Goal: Task Accomplishment & Management: Use online tool/utility

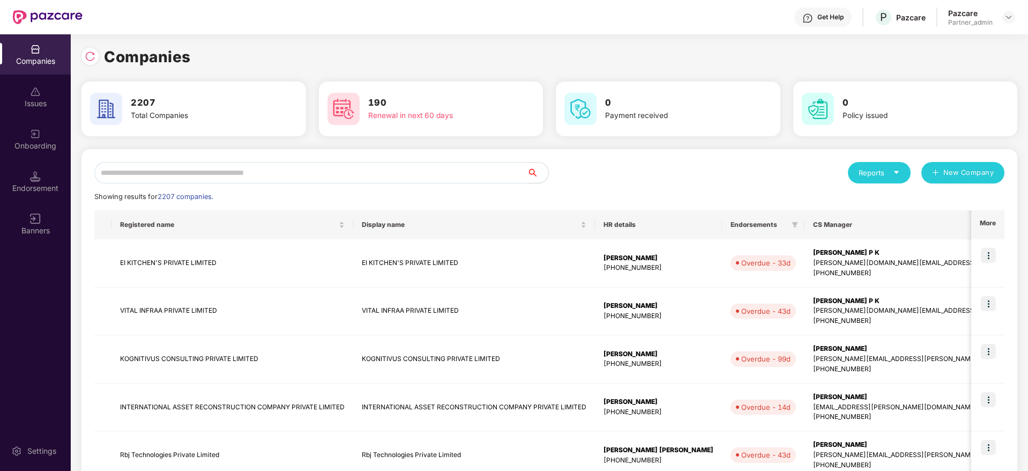
click at [210, 173] on input "text" at bounding box center [310, 172] width 433 height 21
paste input "********"
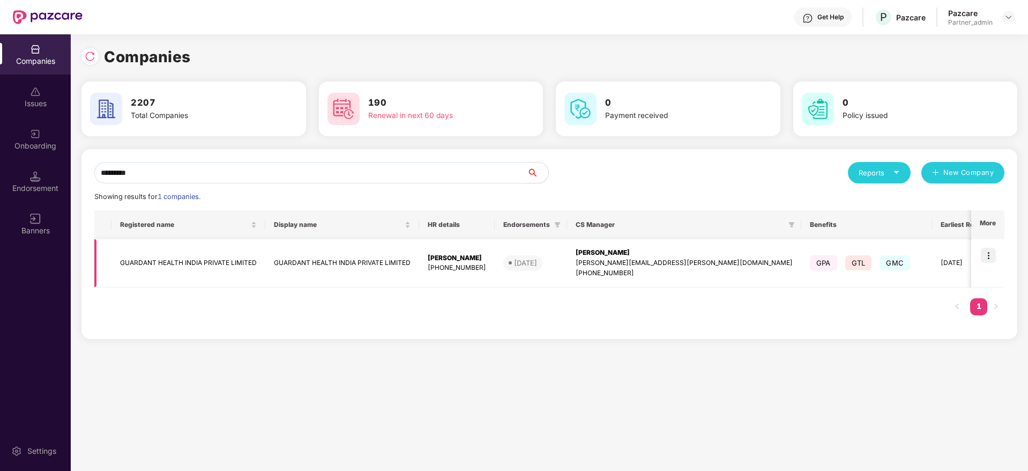
type input "********"
click at [989, 256] on img at bounding box center [988, 255] width 15 height 15
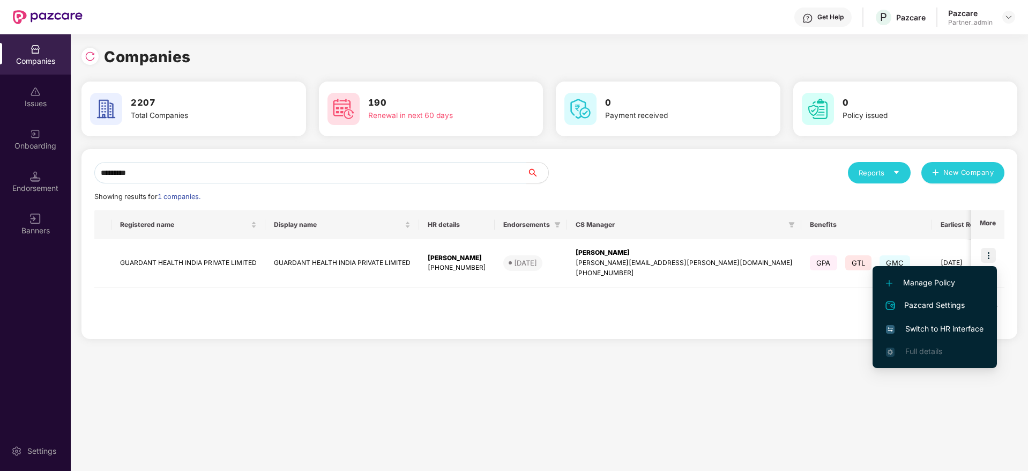
click at [928, 328] on span "Switch to HR interface" at bounding box center [935, 329] width 98 height 12
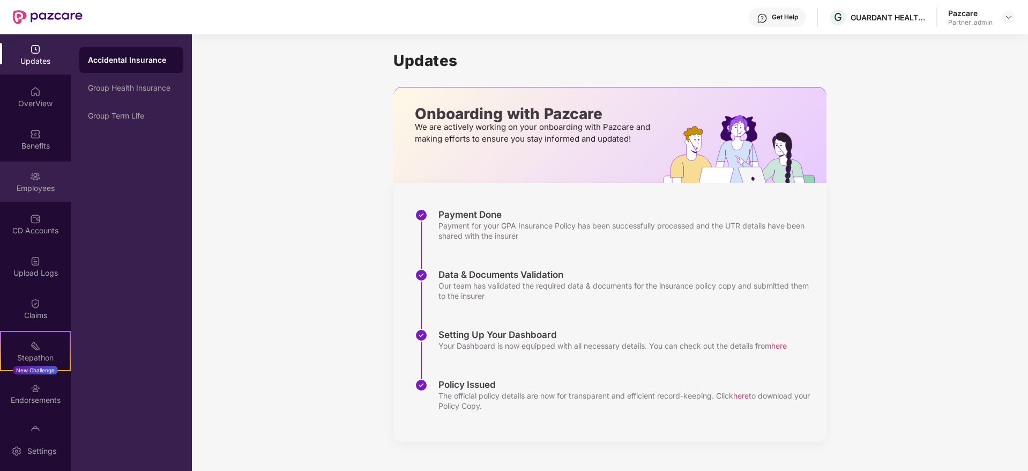
click at [34, 176] on img at bounding box center [35, 176] width 11 height 11
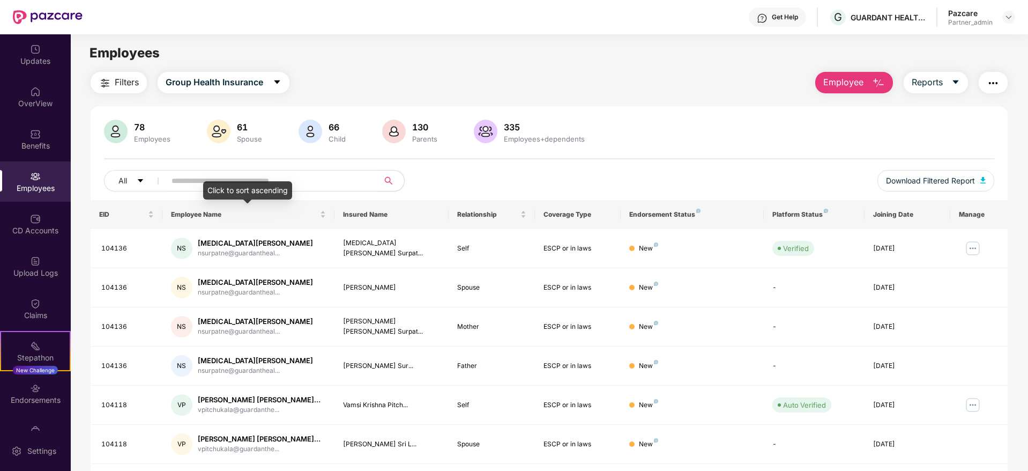
click at [248, 181] on div "Click to sort ascending" at bounding box center [247, 190] width 89 height 18
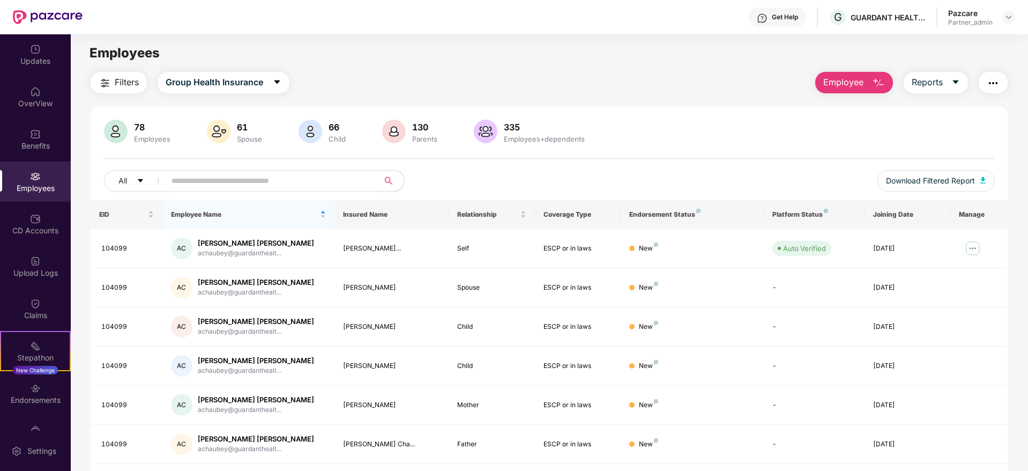
click at [327, 183] on input "text" at bounding box center [268, 181] width 192 height 16
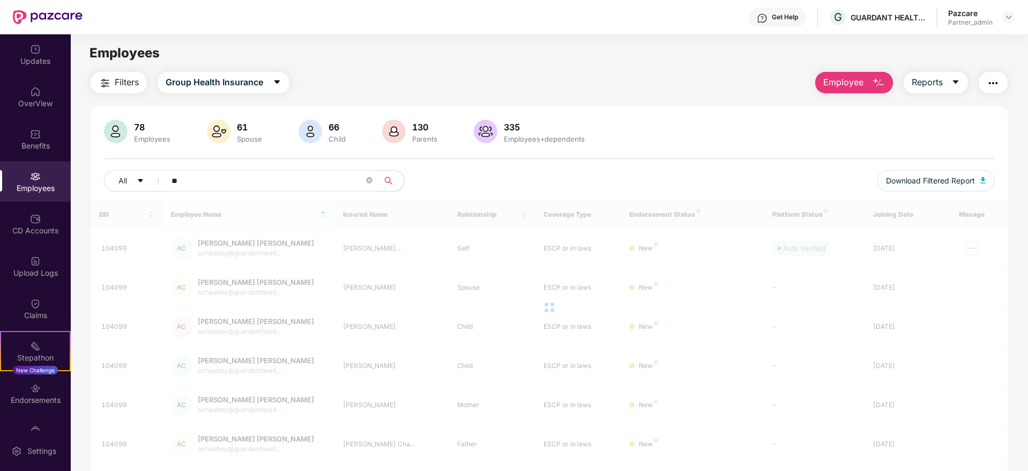
type input "*"
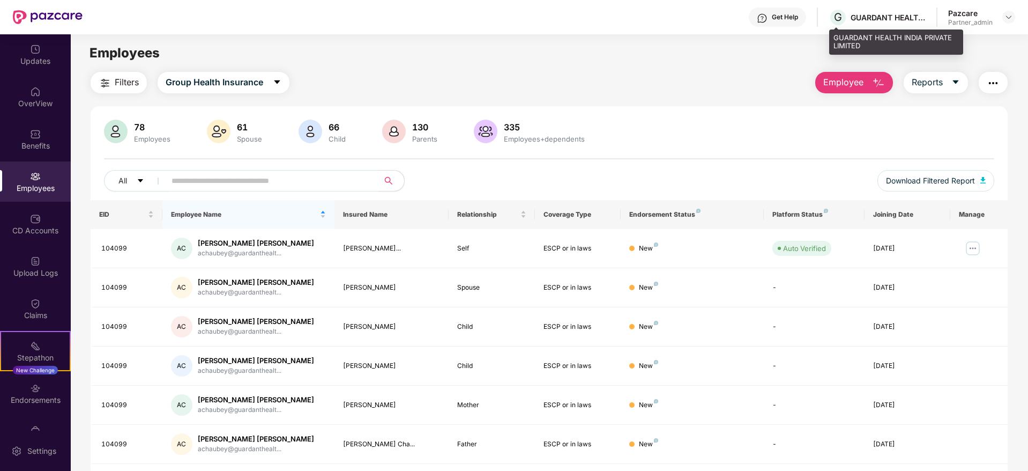
click at [858, 18] on div "GUARDANT HEALTH INDIA PRIVATE LIMITED" at bounding box center [888, 17] width 75 height 10
copy div "GUARDANT"
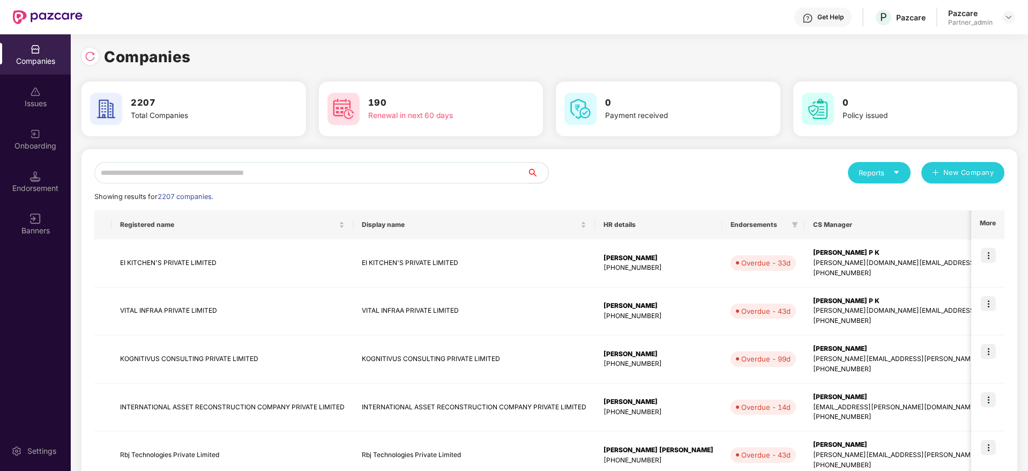
click at [219, 158] on div "Reports New Company Showing results for 2207 companies. Registered name Display…" at bounding box center [549, 459] width 936 height 621
click at [222, 168] on input "text" at bounding box center [310, 172] width 433 height 21
paste input "********"
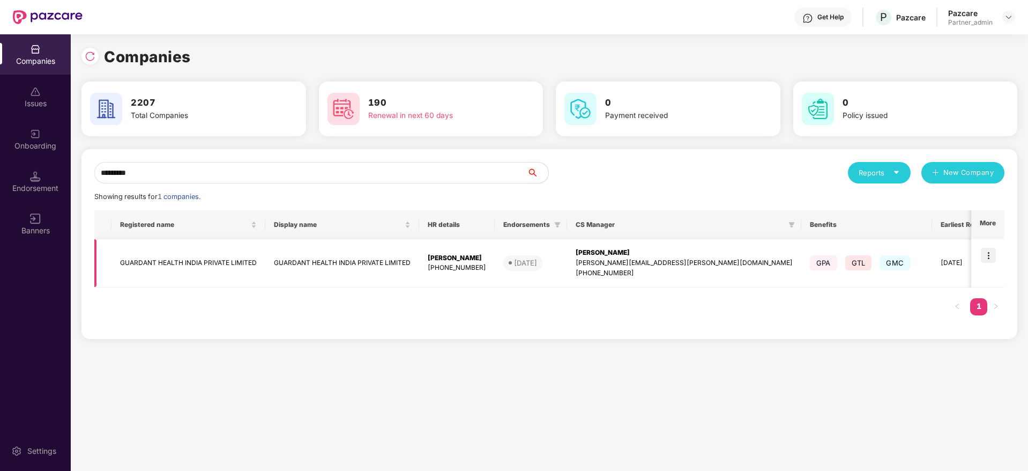
type input "********"
click at [613, 263] on div "[PERSON_NAME][EMAIL_ADDRESS][PERSON_NAME][DOMAIN_NAME]" at bounding box center [684, 263] width 217 height 10
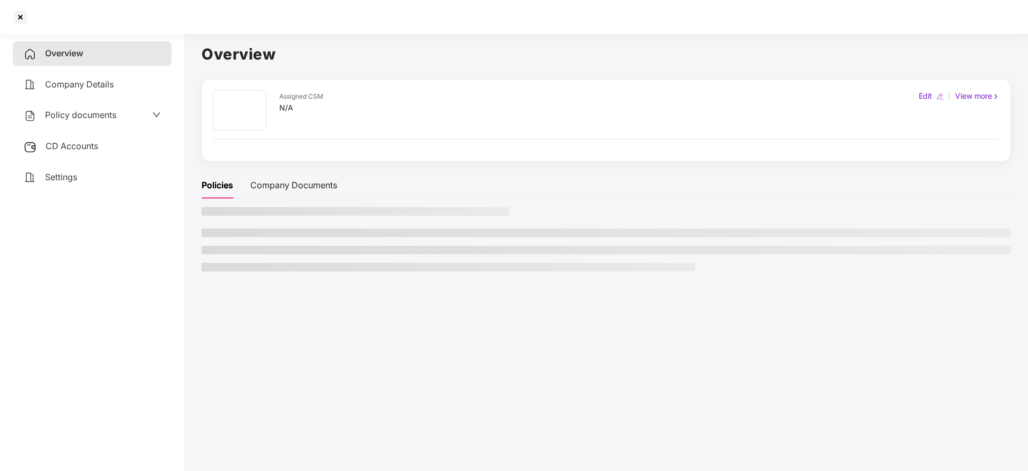
click at [73, 144] on span "CD Accounts" at bounding box center [72, 145] width 53 height 11
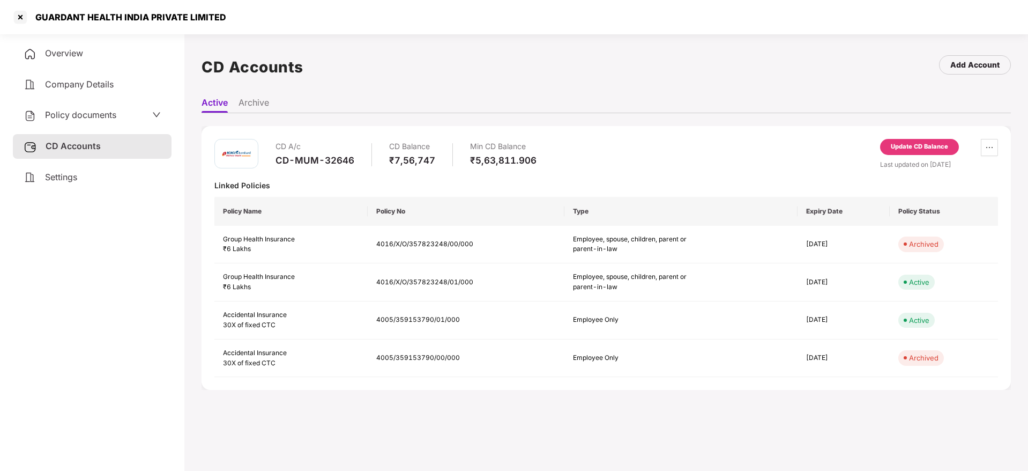
click at [79, 46] on div "Overview" at bounding box center [92, 53] width 159 height 25
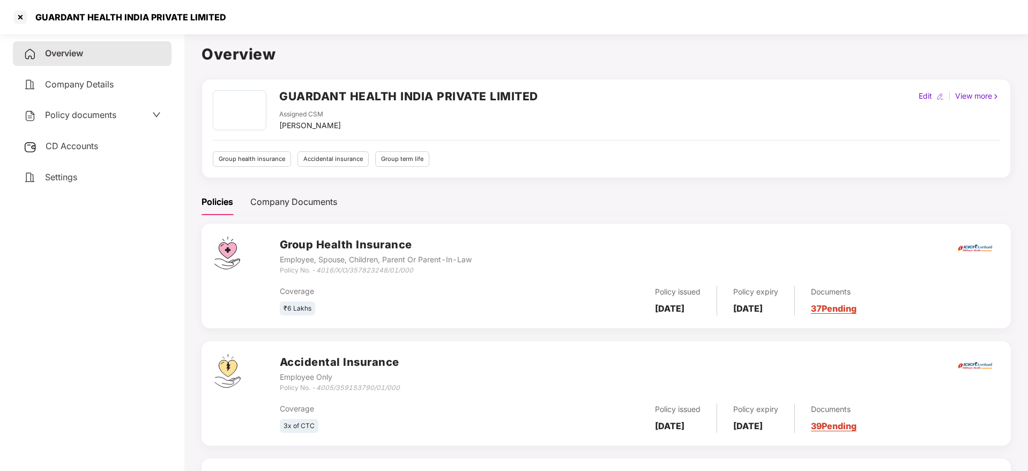
click at [857, 309] on link "37 Pending" at bounding box center [834, 308] width 46 height 11
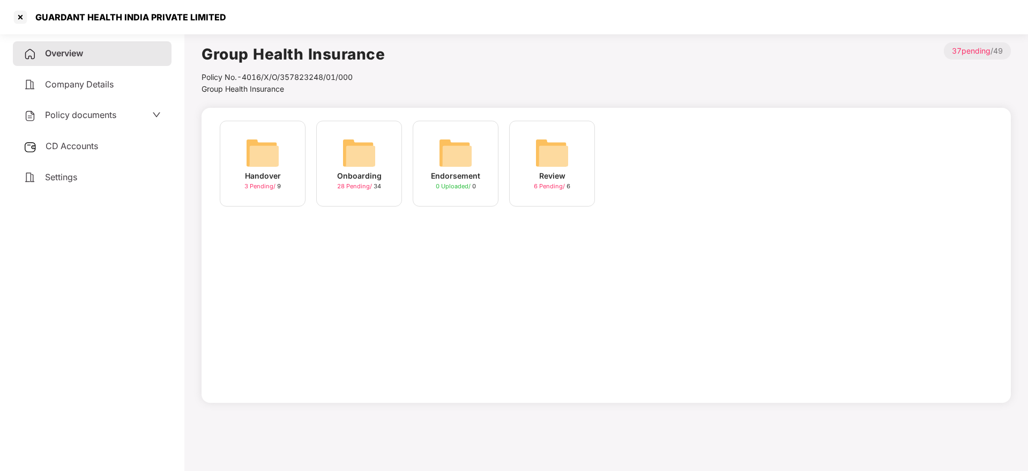
click at [358, 152] on img at bounding box center [359, 153] width 34 height 34
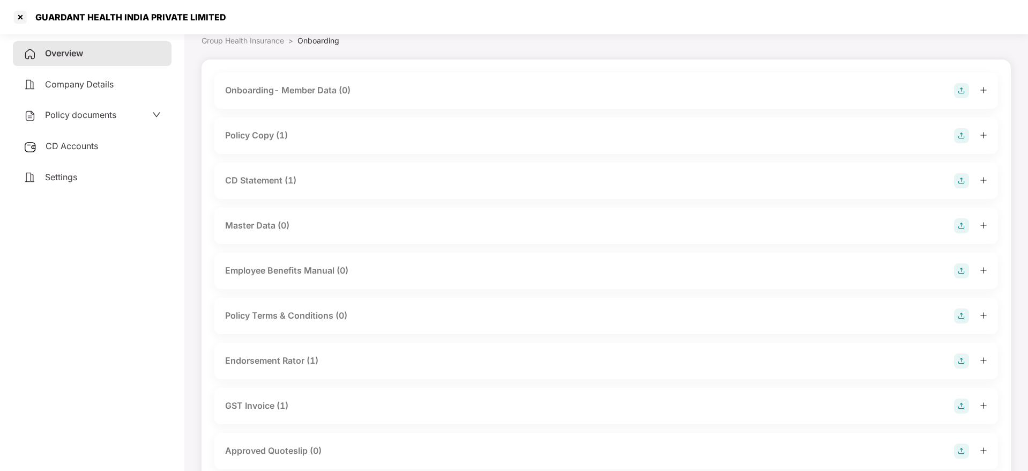
scroll to position [80, 0]
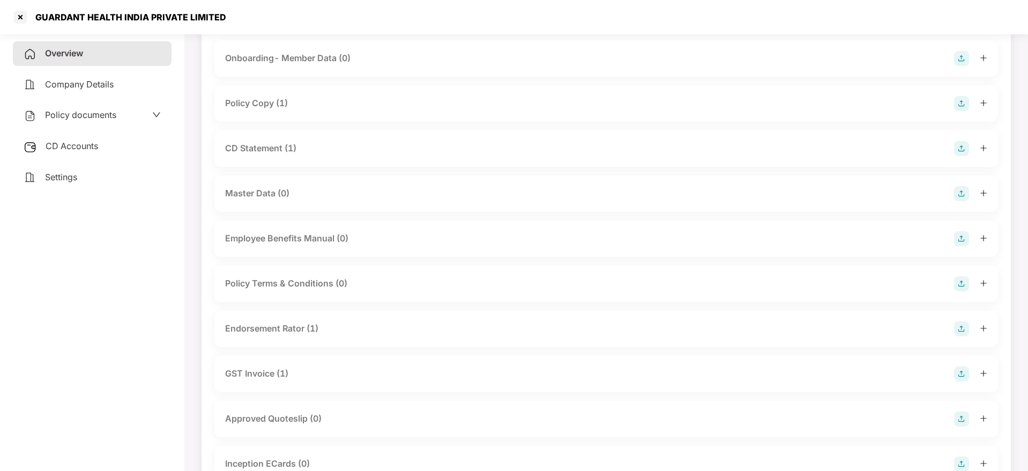
click at [984, 328] on icon "plus" at bounding box center [984, 328] width 6 height 1
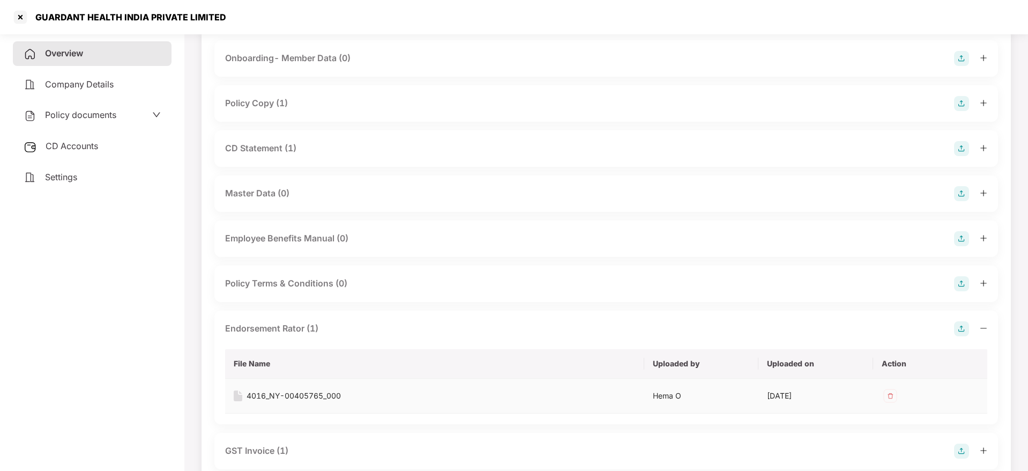
click at [311, 394] on div "4016_NY-00405765_000" at bounding box center [294, 396] width 94 height 12
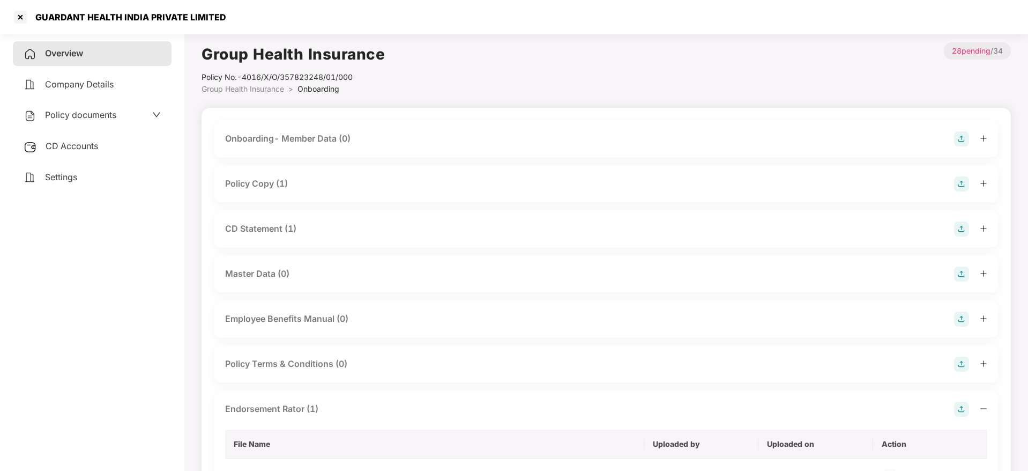
click at [983, 184] on icon "plus" at bounding box center [984, 184] width 8 height 8
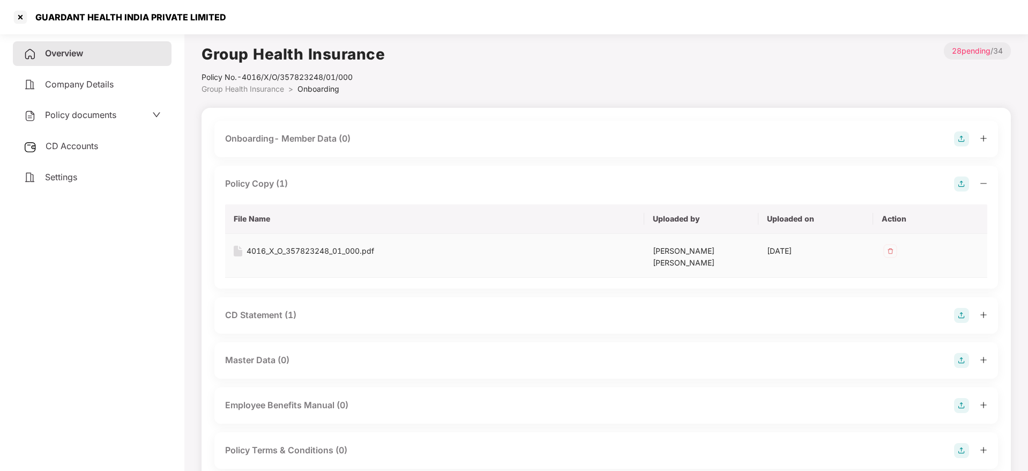
click at [263, 250] on div "4016_X_O_357823248_01_000.pdf" at bounding box center [311, 251] width 128 height 12
click at [68, 153] on div "CD Accounts" at bounding box center [92, 146] width 159 height 25
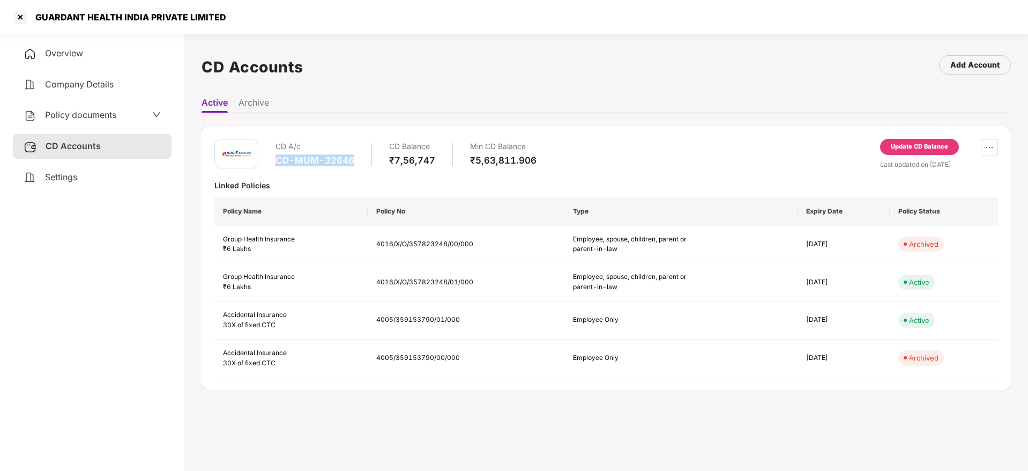
drag, startPoint x: 277, startPoint y: 158, endPoint x: 353, endPoint y: 164, distance: 76.4
click at [353, 164] on div "CD-MUM-32646" at bounding box center [315, 160] width 79 height 12
copy div "CD-MUM-32646"
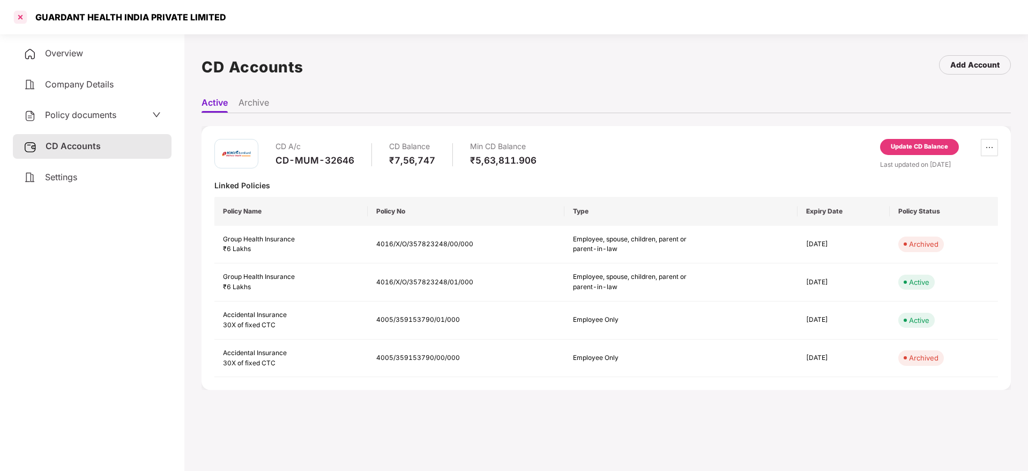
click at [21, 14] on div at bounding box center [20, 17] width 17 height 17
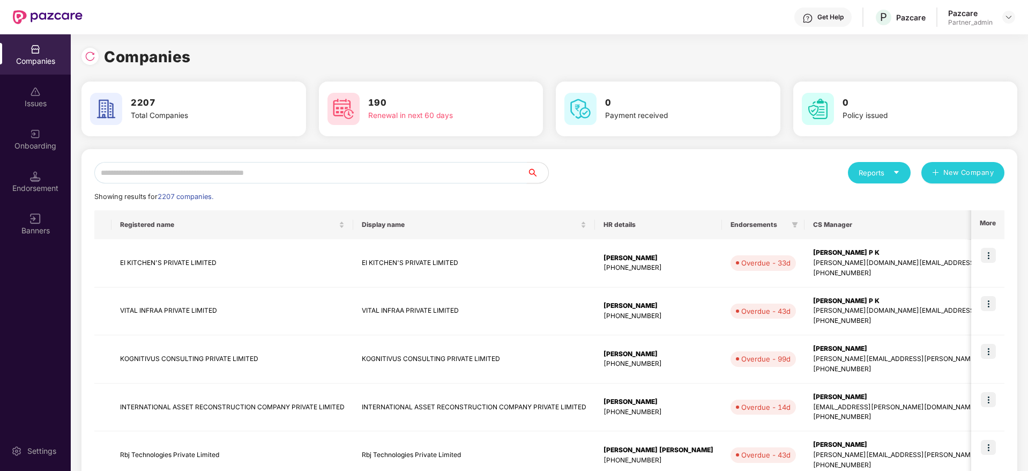
click at [231, 174] on input "text" at bounding box center [310, 172] width 433 height 21
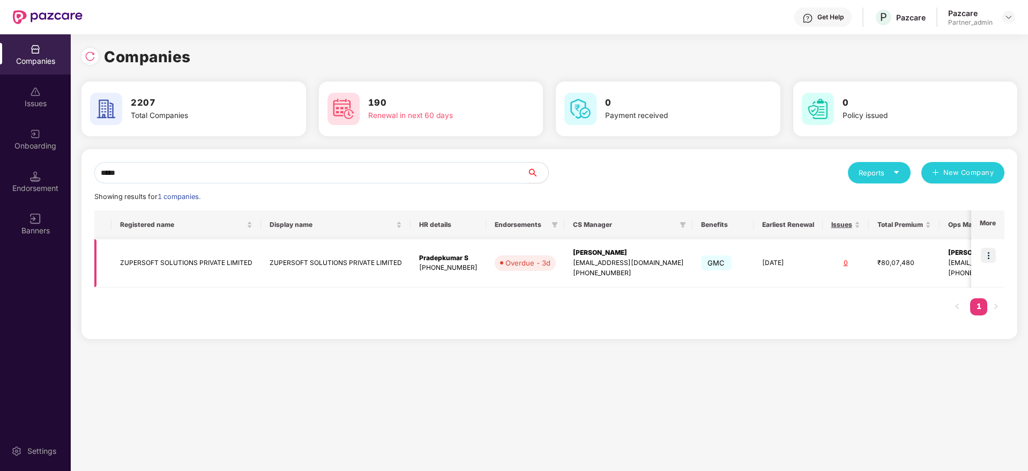
type input "*****"
click at [995, 255] on img at bounding box center [988, 255] width 15 height 15
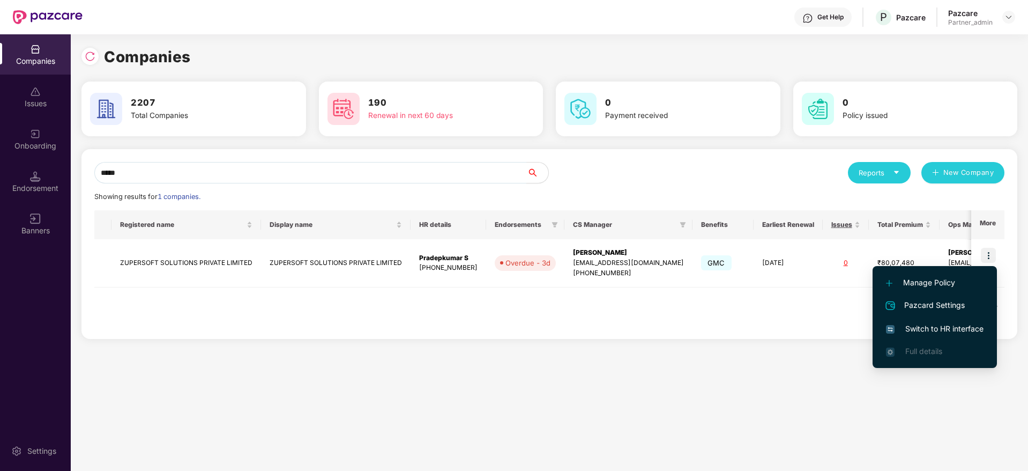
click at [945, 327] on span "Switch to HR interface" at bounding box center [935, 329] width 98 height 12
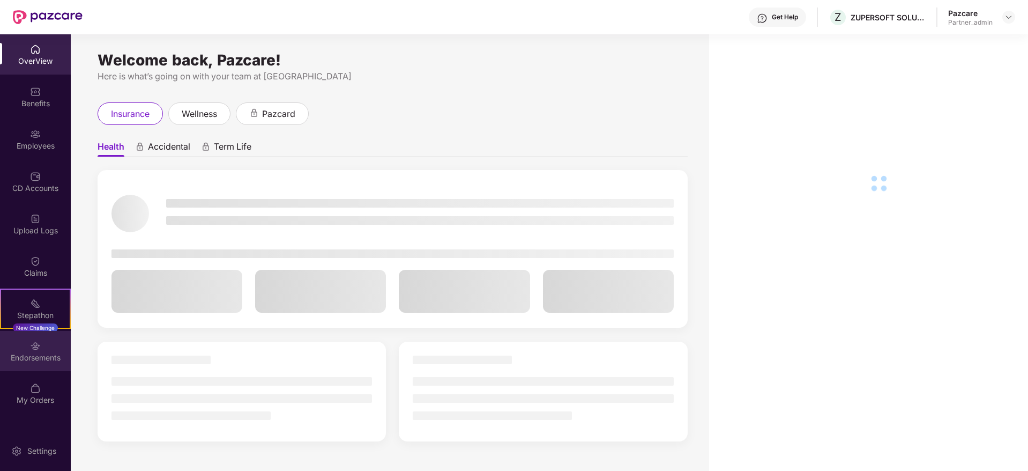
click at [27, 356] on div "Endorsements" at bounding box center [35, 357] width 71 height 11
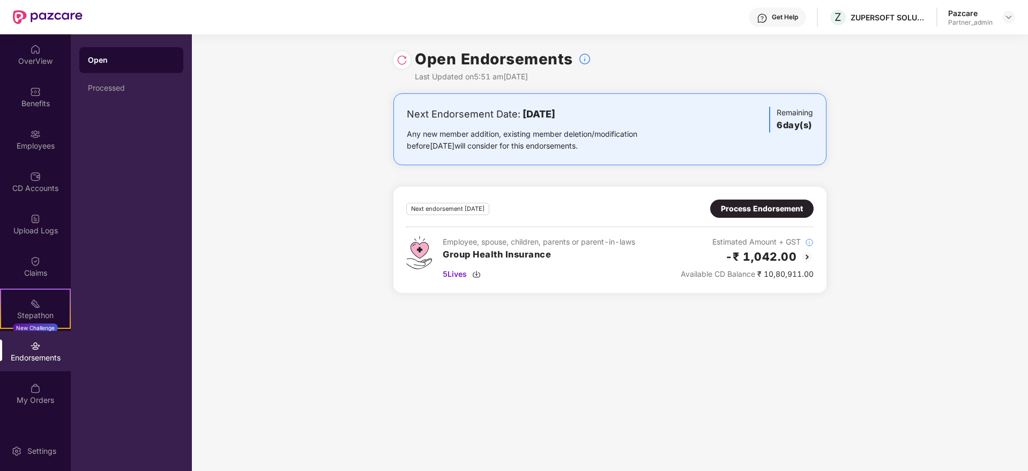
click at [760, 210] on div "Process Endorsement" at bounding box center [762, 209] width 82 height 12
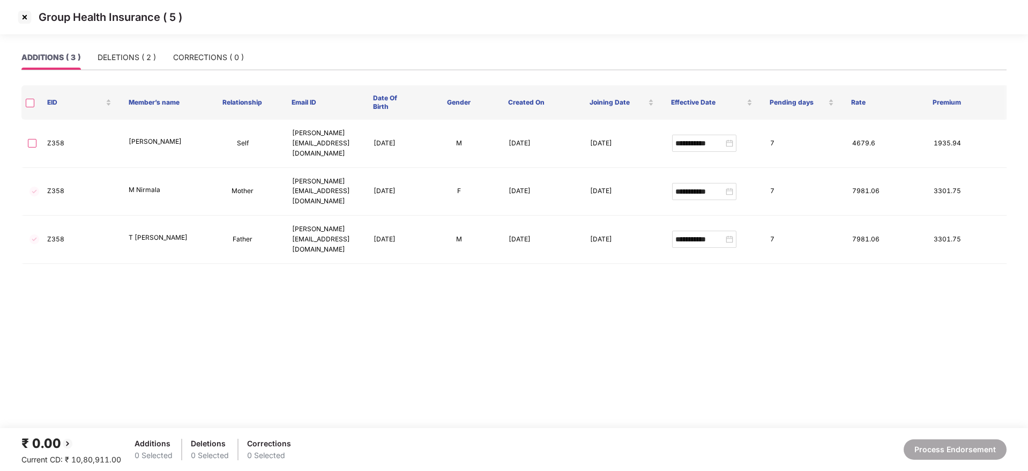
click at [24, 12] on img at bounding box center [24, 17] width 17 height 17
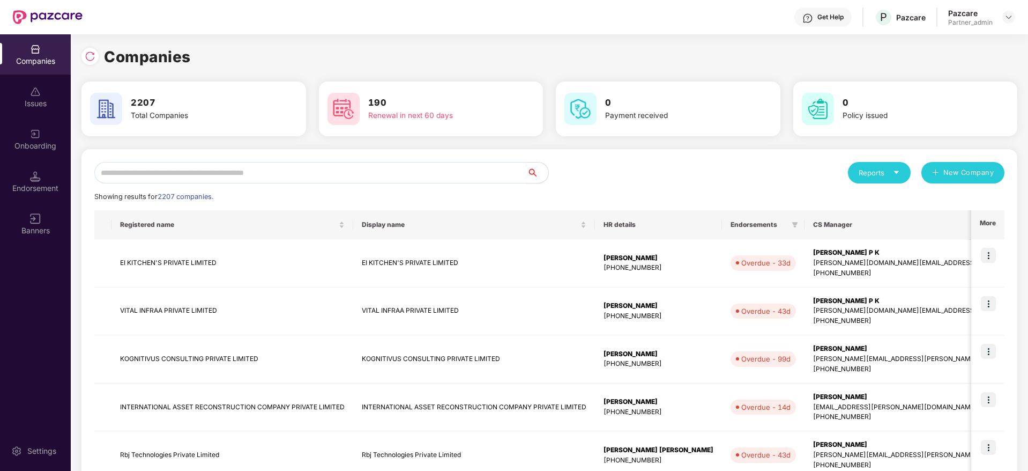
click at [220, 176] on input "text" at bounding box center [310, 172] width 433 height 21
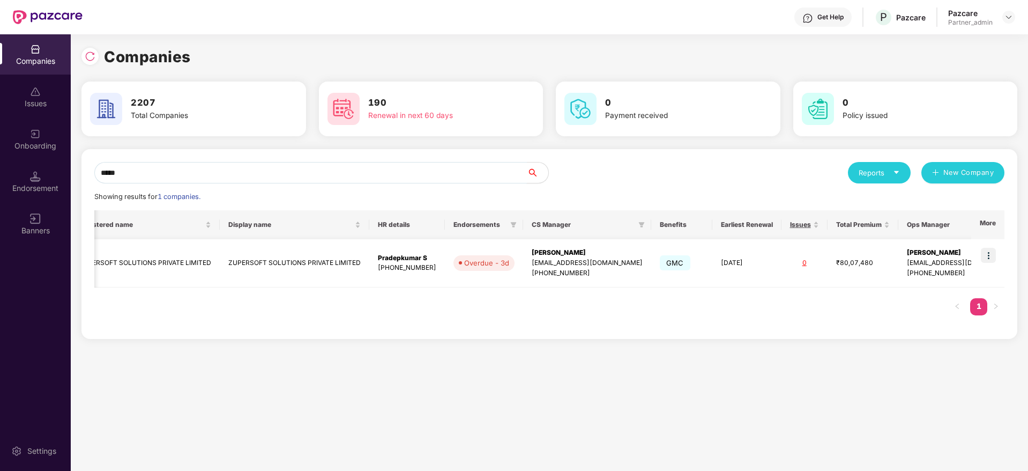
scroll to position [0, 47]
type input "*****"
